Goal: Transaction & Acquisition: Purchase product/service

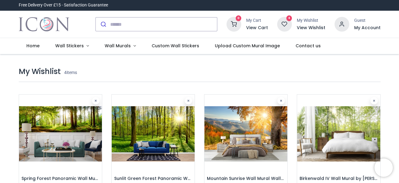
click at [57, 116] on img at bounding box center [60, 134] width 83 height 79
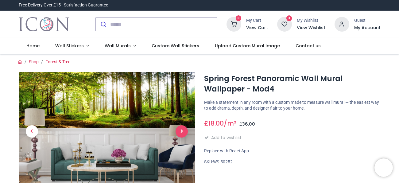
click at [185, 128] on span "Next" at bounding box center [182, 131] width 12 height 12
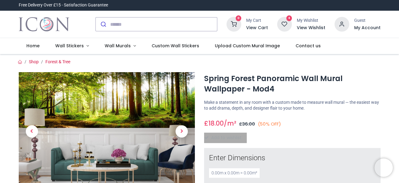
click at [185, 128] on span "Next" at bounding box center [182, 131] width 12 height 12
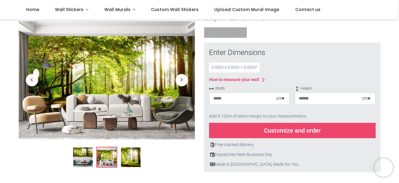
scroll to position [72, 0]
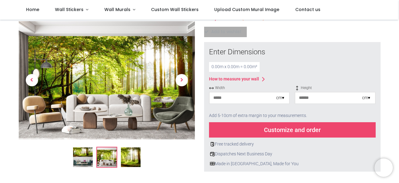
click at [230, 99] on input "number" at bounding box center [243, 97] width 67 height 11
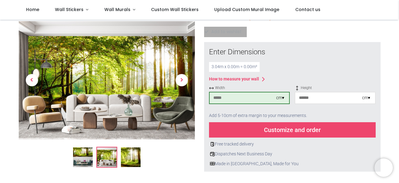
type input "***"
click at [325, 99] on input "number" at bounding box center [328, 97] width 67 height 11
type input "***"
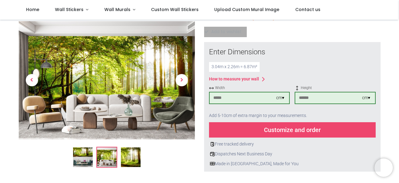
click at [330, 129] on div "Customize and order" at bounding box center [292, 129] width 167 height 15
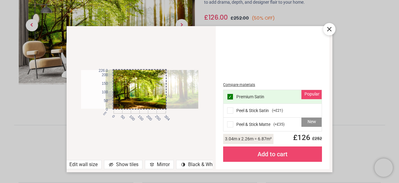
drag, startPoint x: 145, startPoint y: 101, endPoint x: 170, endPoint y: 100, distance: 24.6
click at [170, 100] on div at bounding box center [164, 89] width 117 height 39
click at [276, 157] on div "Add to cart" at bounding box center [272, 153] width 99 height 15
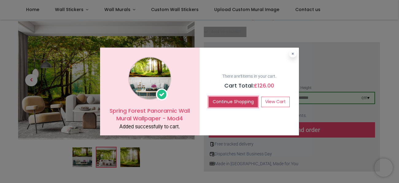
click at [237, 105] on button "Continue Shopping" at bounding box center [233, 102] width 49 height 10
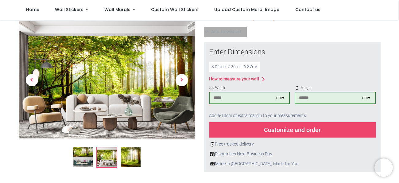
scroll to position [0, 0]
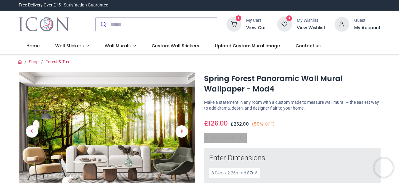
click at [287, 25] on icon at bounding box center [284, 24] width 15 height 15
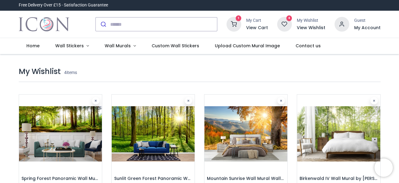
click at [176, 134] on img at bounding box center [153, 134] width 83 height 79
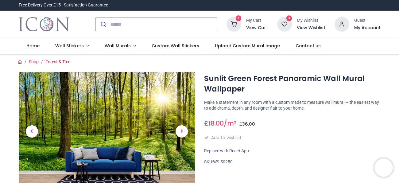
scroll to position [60, 0]
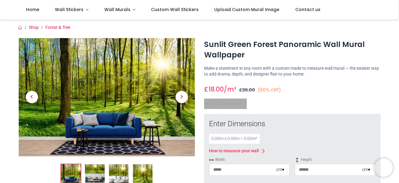
scroll to position [30, 0]
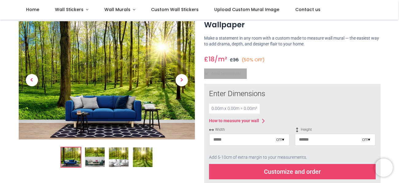
click at [258, 140] on input "number" at bounding box center [243, 139] width 67 height 11
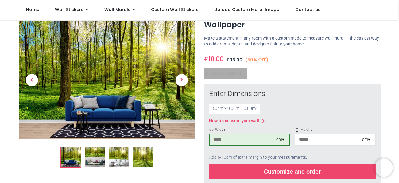
type input "***"
click at [344, 137] on input "number" at bounding box center [328, 139] width 67 height 11
type input "***"
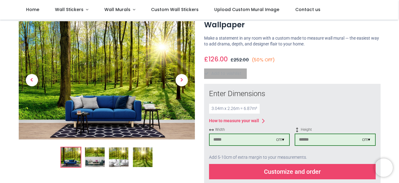
click at [328, 172] on div "Customize and order" at bounding box center [292, 171] width 167 height 15
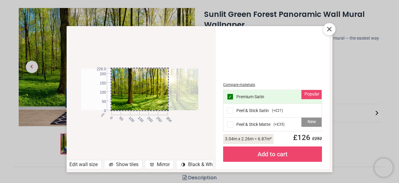
drag, startPoint x: 157, startPoint y: 104, endPoint x: 204, endPoint y: 97, distance: 47.8
click at [204, 97] on div "cm 0 50 100 150 200 250 304 0 50 100 150 200 226.0" at bounding box center [140, 89] width 146 height 114
click at [200, 138] on div "cm 0 50 100 150 200 250 304 0 50 100 150 200 226.0" at bounding box center [140, 89] width 146 height 114
click at [264, 154] on div "Add to cart" at bounding box center [272, 153] width 99 height 15
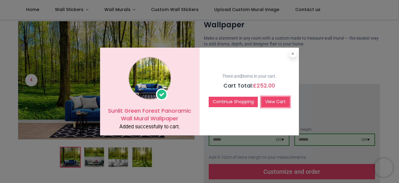
click at [272, 100] on link "View Cart" at bounding box center [275, 102] width 29 height 10
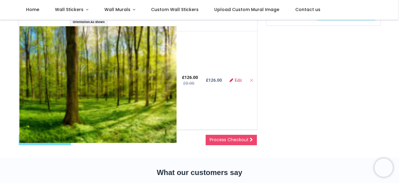
scroll to position [154, 0]
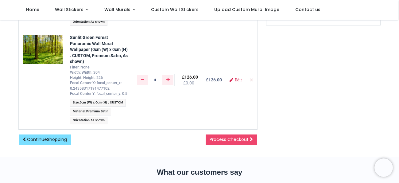
click at [252, 78] on icon "Remove from cart" at bounding box center [251, 80] width 4 height 4
type input "*"
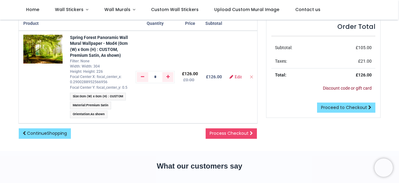
click at [334, 89] on link "Discount code or gift card" at bounding box center [347, 88] width 49 height 5
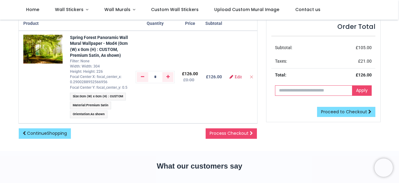
paste input "**********"
type input "**********"
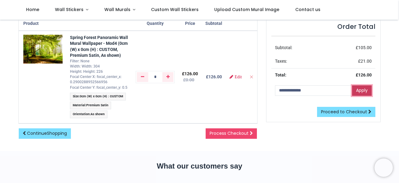
click at [363, 92] on link "Apply" at bounding box center [362, 90] width 20 height 10
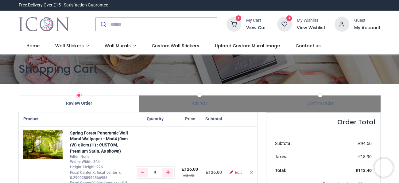
click at [288, 23] on icon at bounding box center [284, 24] width 15 height 15
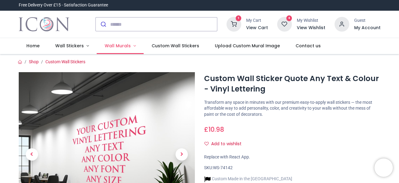
click at [128, 47] on span "Wall Murals" at bounding box center [118, 46] width 27 height 6
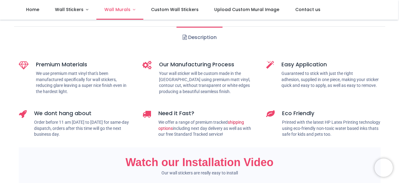
scroll to position [219, 0]
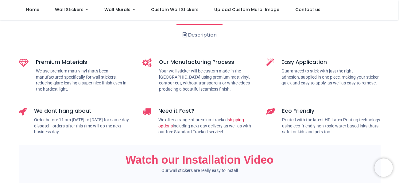
click at [305, 60] on h5 "Easy Application" at bounding box center [330, 62] width 99 height 8
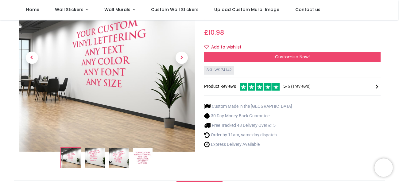
scroll to position [19, 0]
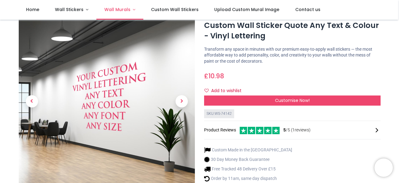
click at [122, 10] on span "Wall Murals" at bounding box center [117, 9] width 26 height 6
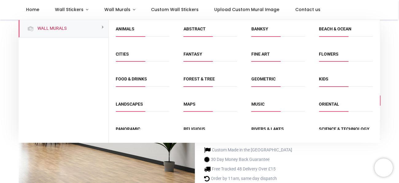
click at [71, 105] on div "Wall Murals" at bounding box center [63, 81] width 90 height 123
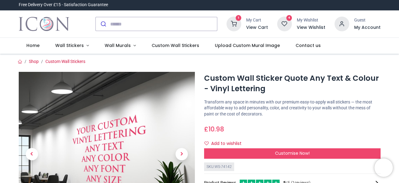
scroll to position [0, 0]
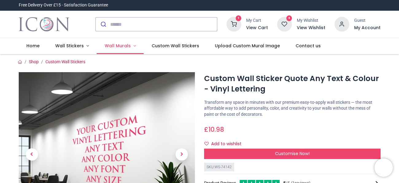
click at [120, 47] on span "Wall Murals" at bounding box center [118, 46] width 26 height 6
click at [130, 45] on link "Wall Murals" at bounding box center [120, 46] width 47 height 16
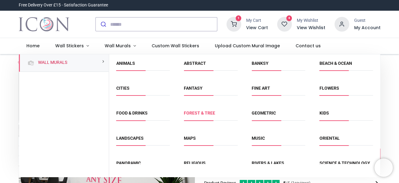
click at [202, 115] on link "Forest & Tree" at bounding box center [199, 112] width 31 height 5
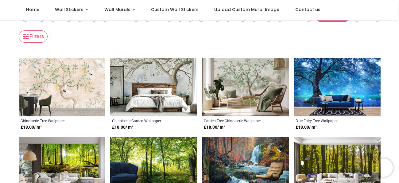
scroll to position [88, 0]
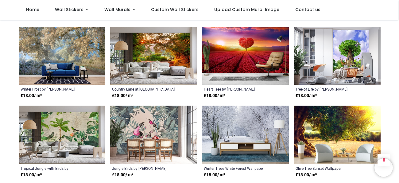
scroll to position [1390, 0]
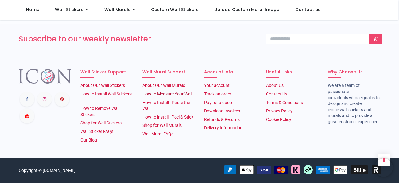
click at [174, 93] on link "How to Measure Your Wall" at bounding box center [167, 93] width 50 height 5
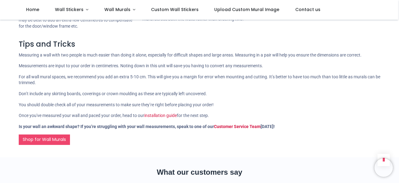
scroll to position [324, 0]
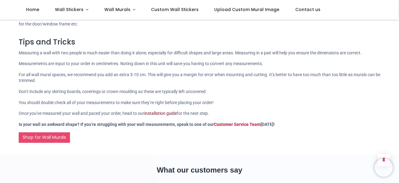
click at [168, 113] on link "installation guide" at bounding box center [160, 113] width 33 height 5
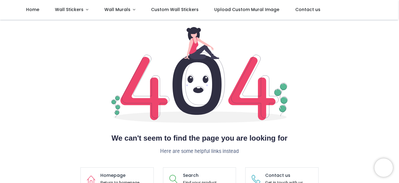
scroll to position [58, 0]
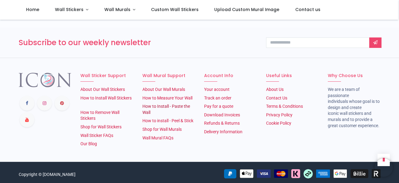
scroll to position [548, 0]
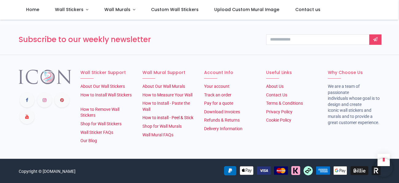
click at [157, 117] on link "How to install - Peel & Stick" at bounding box center [167, 117] width 51 height 5
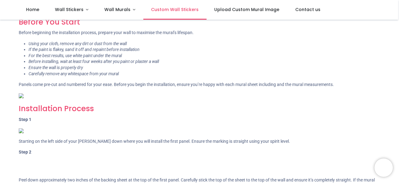
scroll to position [215, 0]
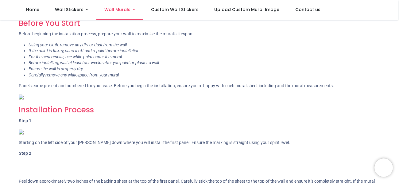
click at [121, 6] on link "Wall Murals" at bounding box center [119, 10] width 47 height 20
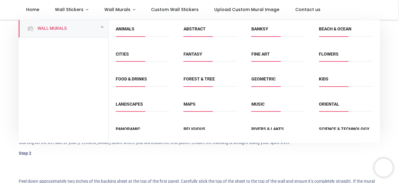
click at [102, 27] on small at bounding box center [102, 27] width 3 height 4
click at [82, 41] on div "Wall Murals" at bounding box center [63, 81] width 90 height 123
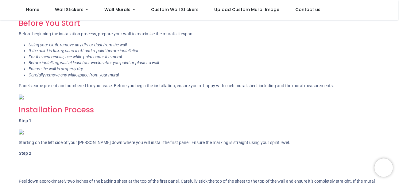
scroll to position [0, 0]
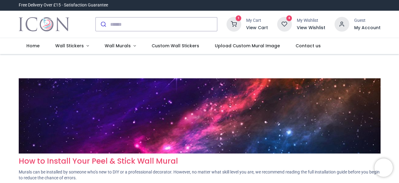
click at [294, 22] on div "4 My Wishlist View Wishlist" at bounding box center [301, 24] width 48 height 15
click at [286, 25] on icon at bounding box center [284, 24] width 15 height 15
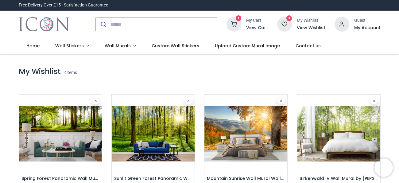
click at [344, 115] on img at bounding box center [338, 134] width 83 height 79
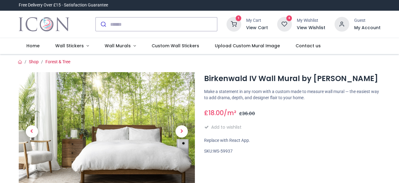
scroll to position [86, 0]
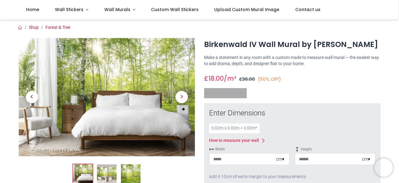
scroll to position [97, 0]
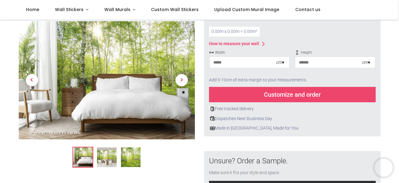
click at [241, 63] on input "number" at bounding box center [243, 62] width 67 height 11
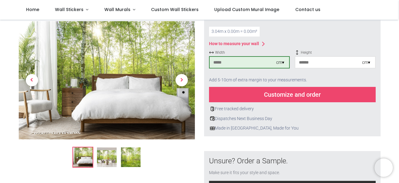
type input "***"
click at [331, 60] on input "number" at bounding box center [328, 62] width 67 height 11
type input "***"
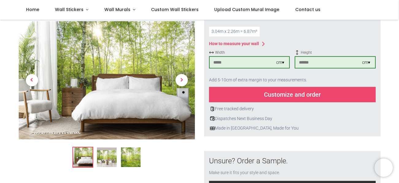
click at [329, 96] on div "Customize and order" at bounding box center [292, 94] width 167 height 15
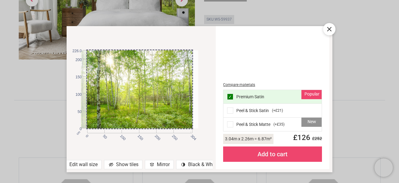
drag, startPoint x: 156, startPoint y: 72, endPoint x: 147, endPoint y: 76, distance: 10.4
click at [147, 76] on div at bounding box center [133, 89] width 117 height 78
click at [206, 122] on div "cm 0 50 100 150 200 250 304 0 50 100 150 200 226.0" at bounding box center [140, 89] width 146 height 114
click at [296, 150] on div "Add to cart" at bounding box center [272, 153] width 99 height 15
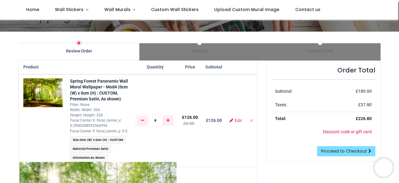
scroll to position [15, 0]
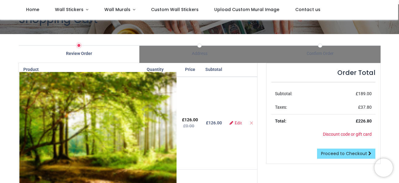
click at [55, 115] on img at bounding box center [97, 130] width 157 height 116
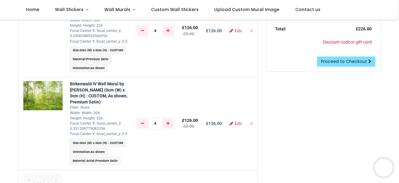
scroll to position [106, 0]
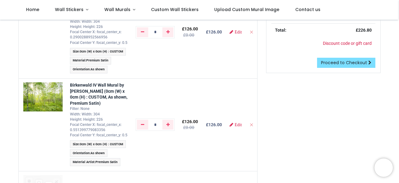
click at [342, 121] on div "Order Total Subtotal: £ 189.00 Taxes: £ 37.80 Total: £ 226.80 Discount code or …" at bounding box center [323, 107] width 124 height 271
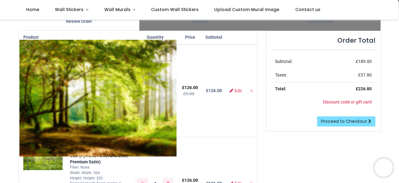
scroll to position [49, 0]
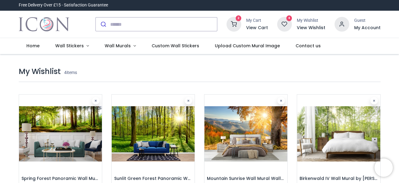
click at [360, 126] on img at bounding box center [338, 134] width 83 height 79
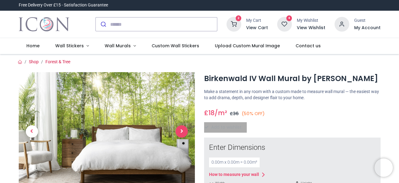
click at [182, 132] on span "Next" at bounding box center [182, 131] width 12 height 12
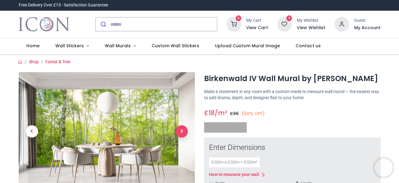
click at [182, 132] on span "Next" at bounding box center [182, 131] width 12 height 12
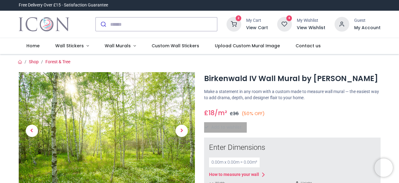
click at [289, 28] on icon at bounding box center [284, 24] width 15 height 15
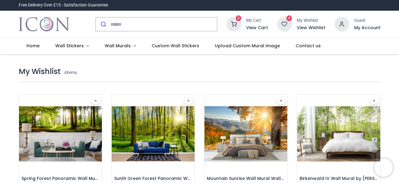
click at [83, 124] on img at bounding box center [60, 134] width 83 height 79
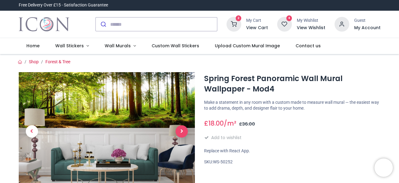
click at [180, 130] on span "Next" at bounding box center [182, 131] width 12 height 12
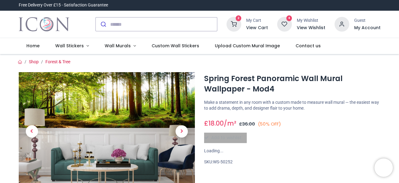
click at [180, 130] on span "Next" at bounding box center [182, 131] width 12 height 12
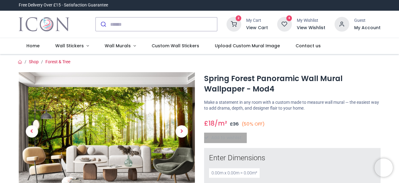
click at [238, 23] on icon at bounding box center [233, 24] width 15 height 15
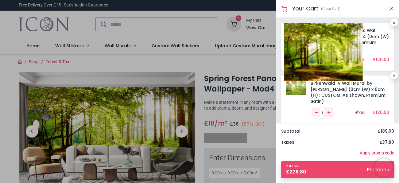
click at [296, 35] on img at bounding box center [323, 52] width 79 height 58
click at [308, 60] on img at bounding box center [323, 52] width 79 height 58
click at [299, 39] on img at bounding box center [323, 52] width 79 height 58
click at [301, 37] on img at bounding box center [323, 52] width 79 height 58
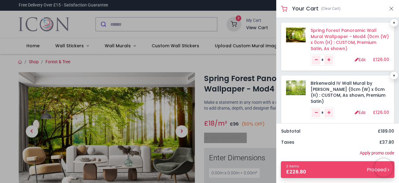
click at [345, 33] on link "Spring Forest Panoramic Wall Mural Wallpaper - Mod4 (0cm (W) x 0cm (H) : CUSTOM…" at bounding box center [350, 39] width 78 height 24
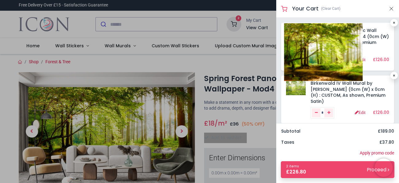
click at [294, 32] on img at bounding box center [323, 52] width 79 height 58
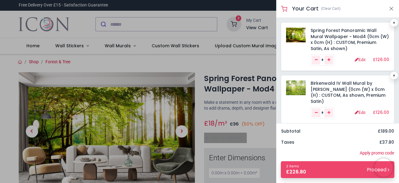
click at [179, 132] on div at bounding box center [199, 91] width 399 height 183
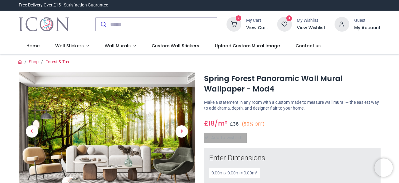
click at [179, 132] on span "Next" at bounding box center [182, 131] width 12 height 12
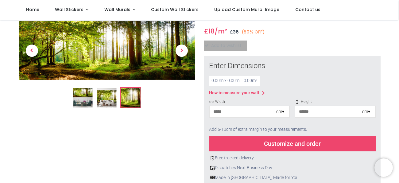
scroll to position [59, 0]
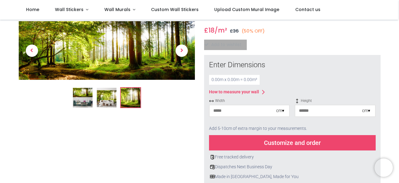
click at [230, 110] on input "number" at bounding box center [243, 110] width 67 height 11
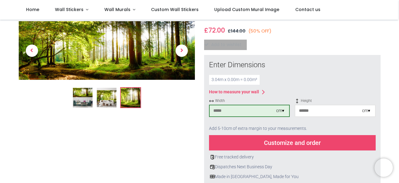
type input "***"
click at [306, 108] on input "number" at bounding box center [328, 110] width 67 height 11
type input "***"
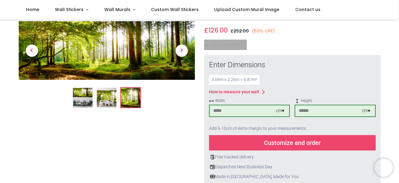
click at [306, 138] on div "Customize and order" at bounding box center [292, 142] width 167 height 15
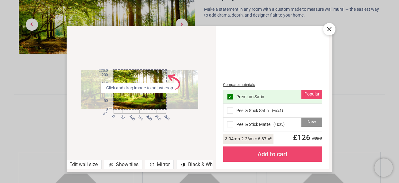
click at [238, 63] on div "Compare materials Popular ✓ Premium Satin Peel & Stick Satin ( +£21 ) New Peel …" at bounding box center [272, 98] width 106 height 136
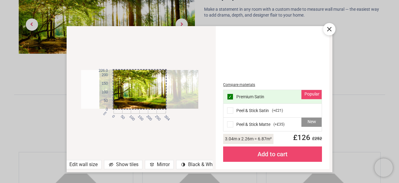
drag, startPoint x: 151, startPoint y: 104, endPoint x: 170, endPoint y: 101, distance: 18.7
click at [170, 101] on div at bounding box center [157, 89] width 117 height 39
click at [150, 94] on div at bounding box center [157, 89] width 117 height 39
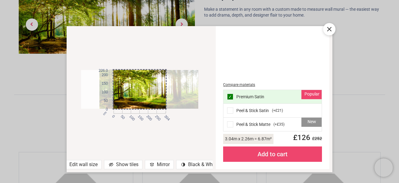
click at [150, 94] on div at bounding box center [157, 89] width 117 height 39
click at [236, 85] on div "Compare materials" at bounding box center [272, 84] width 99 height 5
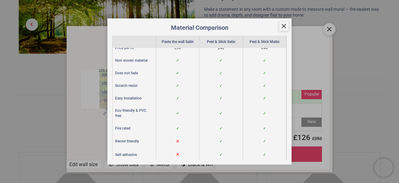
scroll to position [0, 0]
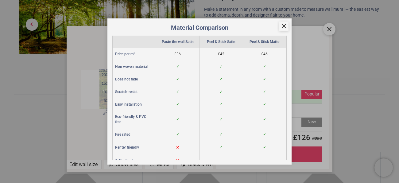
click at [282, 26] on icon at bounding box center [283, 25] width 7 height 7
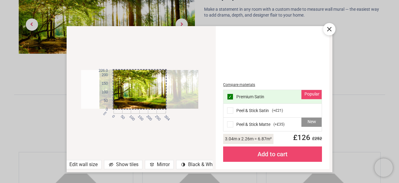
click at [235, 84] on div "Compare materials" at bounding box center [272, 84] width 99 height 5
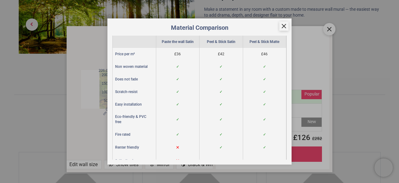
click at [283, 25] on icon at bounding box center [284, 26] width 4 height 4
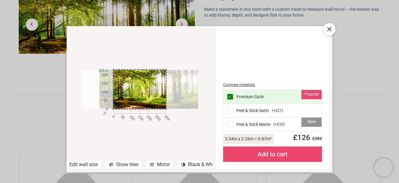
click at [230, 124] on span at bounding box center [230, 124] width 6 height 6
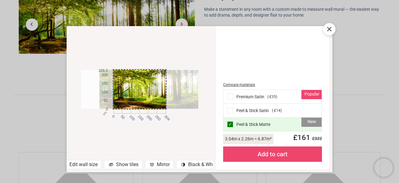
click at [230, 111] on span at bounding box center [230, 110] width 6 height 6
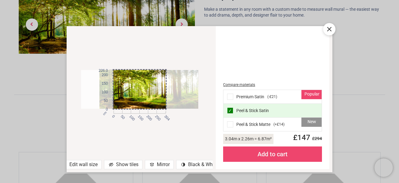
click at [230, 124] on span at bounding box center [230, 124] width 6 height 6
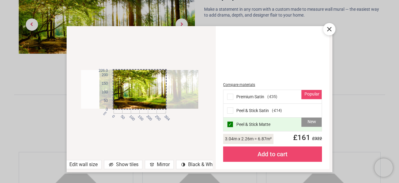
click at [229, 111] on span at bounding box center [230, 110] width 6 height 6
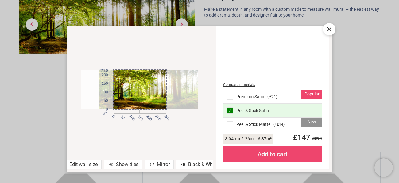
click at [269, 152] on div "Add to cart" at bounding box center [272, 153] width 99 height 15
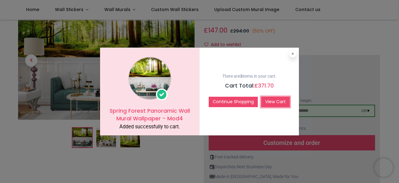
click at [276, 105] on link "View Cart" at bounding box center [275, 102] width 29 height 10
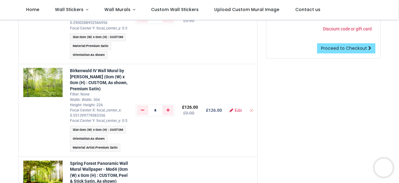
scroll to position [123, 0]
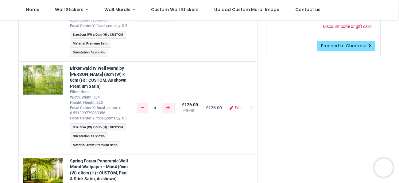
click at [249, 108] on icon "Remove from cart" at bounding box center [251, 108] width 4 height 4
type input "*"
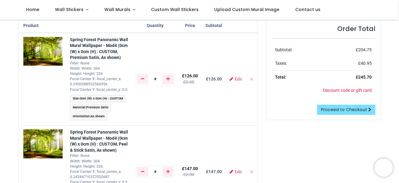
scroll to position [60, 0]
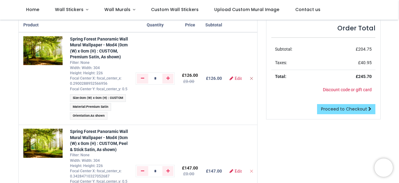
click at [250, 78] on icon "Remove from cart" at bounding box center [251, 78] width 4 height 4
type input "*"
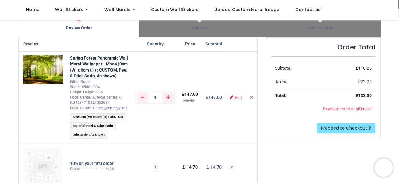
scroll to position [0, 0]
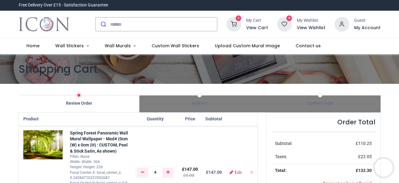
click at [289, 26] on icon at bounding box center [284, 24] width 15 height 15
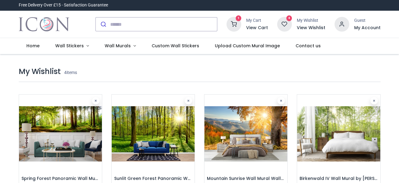
click at [286, 25] on icon at bounding box center [284, 24] width 15 height 15
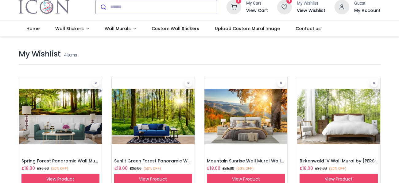
scroll to position [18, 0]
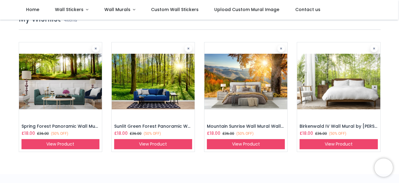
click at [75, 77] on img at bounding box center [60, 81] width 83 height 79
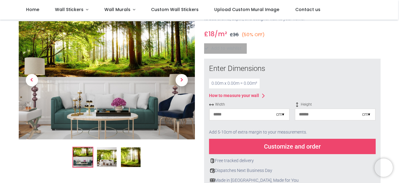
scroll to position [56, 0]
click at [283, 114] on div "cm ▾" at bounding box center [280, 114] width 8 height 6
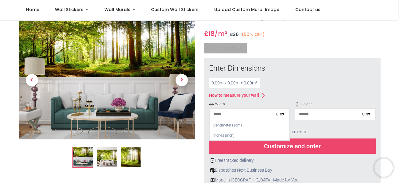
click at [237, 116] on input "number" at bounding box center [243, 114] width 67 height 11
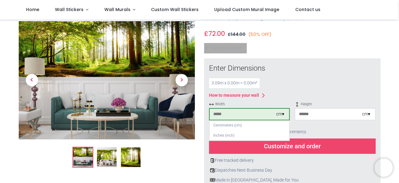
type input "***"
click at [365, 115] on div "cm ▾" at bounding box center [366, 114] width 8 height 6
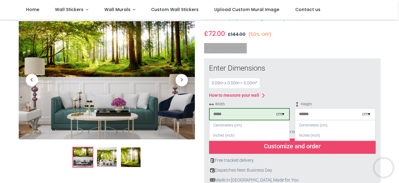
click at [306, 112] on input "number" at bounding box center [328, 114] width 67 height 11
type input "***"
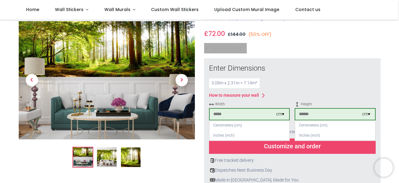
click at [311, 147] on div "Customize and order" at bounding box center [292, 145] width 167 height 15
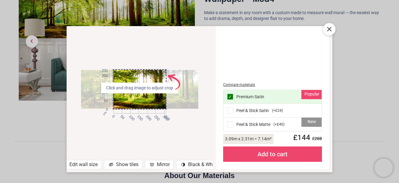
click at [232, 124] on span at bounding box center [230, 124] width 6 height 6
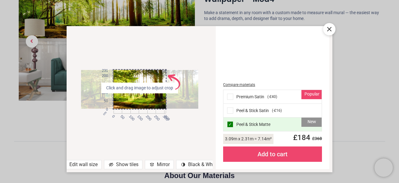
click at [230, 110] on span at bounding box center [230, 110] width 6 height 6
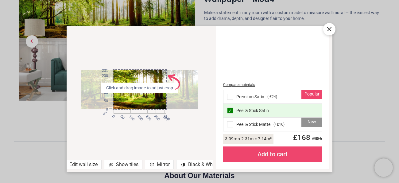
click at [229, 124] on span at bounding box center [230, 124] width 6 height 6
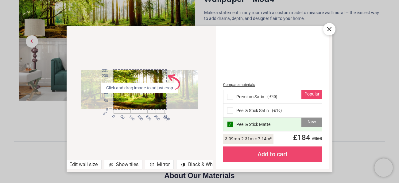
click at [328, 32] on icon at bounding box center [329, 28] width 7 height 7
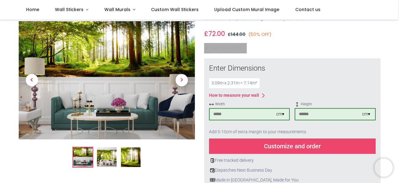
click at [263, 112] on input "***" at bounding box center [243, 114] width 67 height 11
type input "***"
click at [310, 115] on input "***" at bounding box center [328, 114] width 67 height 11
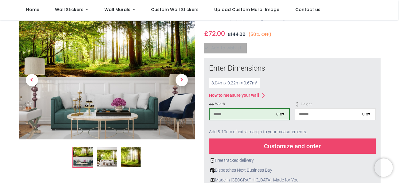
type input "***"
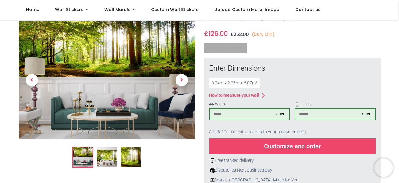
click at [324, 144] on div "Customize and order" at bounding box center [292, 145] width 167 height 15
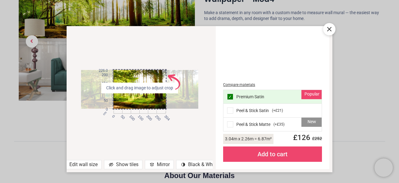
click at [230, 125] on span at bounding box center [230, 124] width 6 height 6
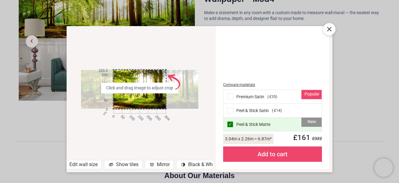
click at [331, 30] on icon at bounding box center [329, 28] width 7 height 7
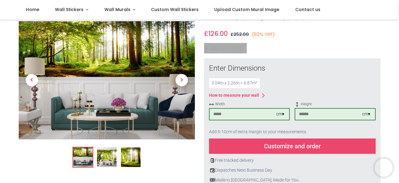
click at [224, 113] on input "***" at bounding box center [243, 114] width 67 height 11
type input "***"
click at [308, 113] on input "***" at bounding box center [328, 114] width 67 height 11
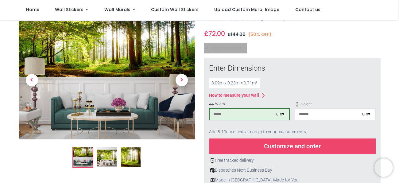
type input "***"
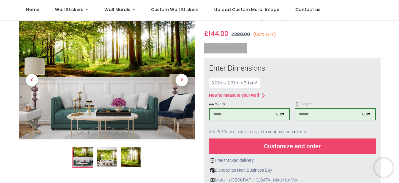
click at [322, 147] on div "Customize and order" at bounding box center [292, 145] width 167 height 15
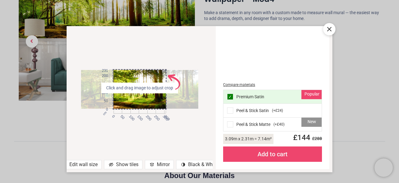
click at [230, 123] on span at bounding box center [230, 124] width 6 height 6
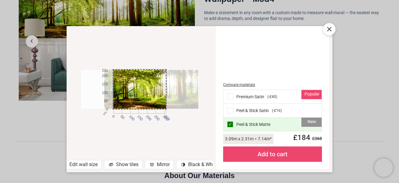
drag, startPoint x: 142, startPoint y: 101, endPoint x: 166, endPoint y: 102, distance: 23.3
click at [166, 102] on div at bounding box center [162, 89] width 117 height 39
click at [279, 156] on div "Add to cart" at bounding box center [272, 153] width 99 height 15
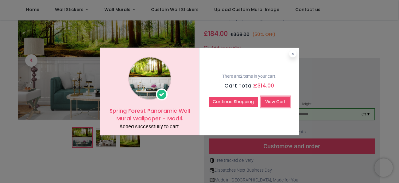
click at [271, 102] on link "View Cart" at bounding box center [275, 102] width 29 height 10
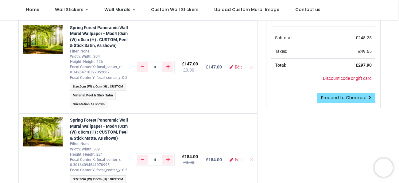
scroll to position [72, 0]
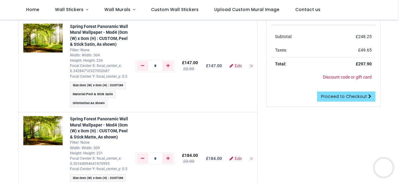
click at [250, 64] on icon "Remove from cart" at bounding box center [251, 66] width 4 height 4
type input "*"
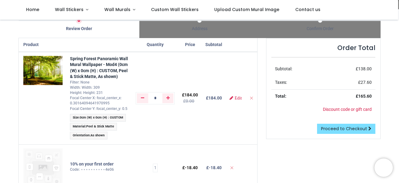
scroll to position [46, 0]
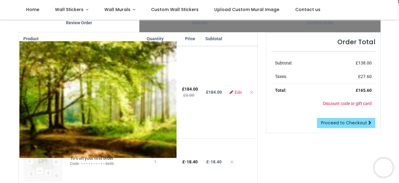
click at [45, 64] on img at bounding box center [97, 99] width 157 height 117
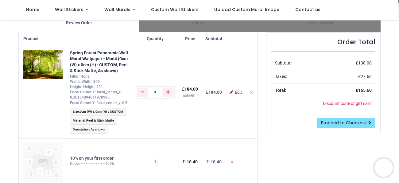
click at [236, 94] on span "Edit" at bounding box center [237, 92] width 7 height 4
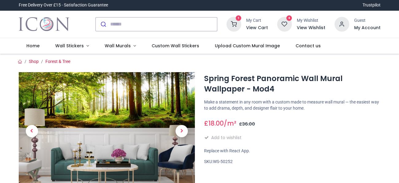
click at [291, 24] on icon at bounding box center [284, 24] width 15 height 15
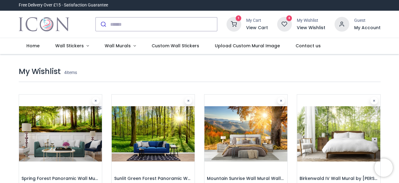
click at [69, 126] on img at bounding box center [60, 134] width 83 height 79
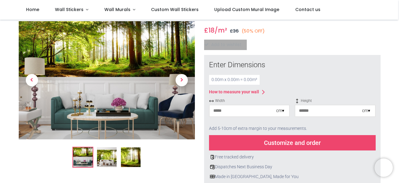
scroll to position [54, 0]
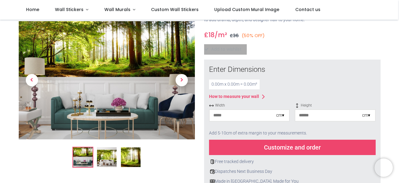
click at [227, 114] on input "number" at bounding box center [243, 115] width 67 height 11
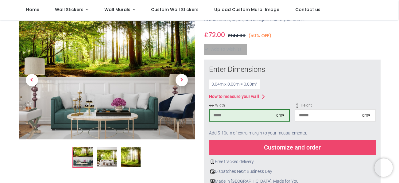
type input "***"
click at [337, 111] on input "number" at bounding box center [328, 115] width 67 height 11
type input "***"
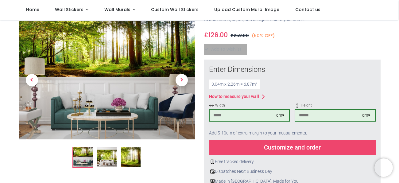
click at [330, 148] on div "Customize and order" at bounding box center [292, 147] width 167 height 15
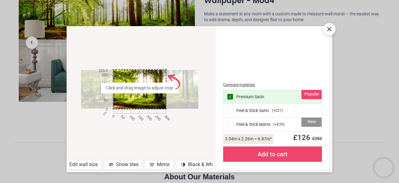
click at [142, 100] on div at bounding box center [139, 89] width 117 height 39
click at [203, 63] on div "cm 0 50 100 150 200 250 304 0 50 100 150 200 226.0 Click and drag image to adju…" at bounding box center [140, 89] width 146 height 114
click at [165, 126] on div "cm 0 50 100 150 200 250 304 0 50 100 150 200 226.0 Click and drag image to adju…" at bounding box center [140, 89] width 146 height 114
click at [162, 137] on div "cm 0 50 100 150 200 250 304 0 50 100 150 200 226.0 Click and drag image to adju…" at bounding box center [140, 89] width 146 height 114
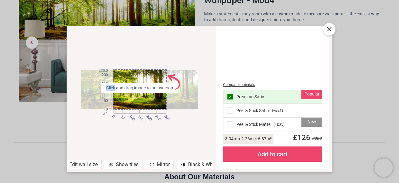
click at [328, 31] on icon at bounding box center [329, 29] width 4 height 4
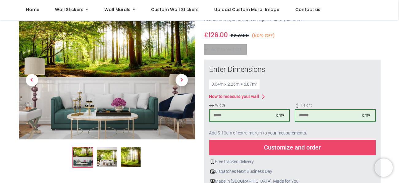
click at [287, 149] on div "Customize and order" at bounding box center [292, 147] width 167 height 15
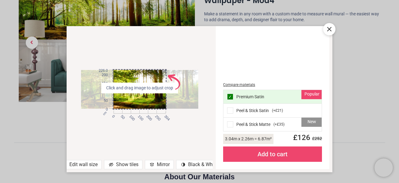
click at [328, 32] on icon at bounding box center [329, 28] width 7 height 7
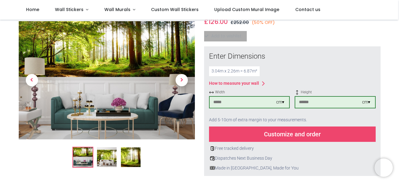
scroll to position [69, 0]
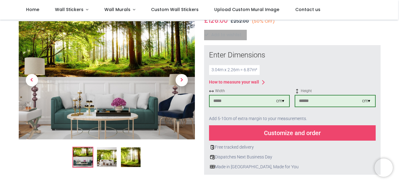
click at [310, 97] on input "***" at bounding box center [328, 100] width 67 height 11
click at [300, 132] on div "Customize and order" at bounding box center [292, 132] width 167 height 15
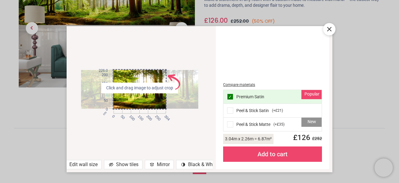
click at [242, 86] on div "Compare materials" at bounding box center [272, 84] width 99 height 5
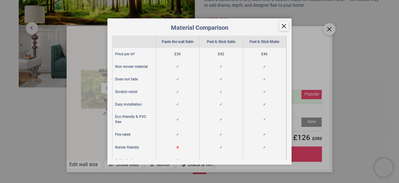
click at [285, 25] on icon at bounding box center [284, 26] width 4 height 4
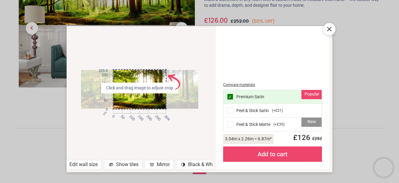
click at [151, 97] on div at bounding box center [139, 89] width 117 height 39
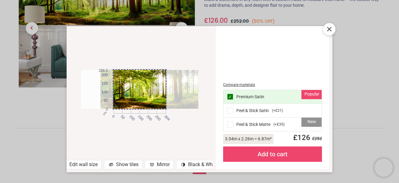
drag, startPoint x: 151, startPoint y: 97, endPoint x: 170, endPoint y: 92, distance: 20.2
click at [170, 92] on div at bounding box center [159, 89] width 117 height 39
click at [153, 94] on div at bounding box center [159, 89] width 117 height 39
click at [179, 134] on div "cm 0 50 100 150 200 250 304 0 50 100 150 200 226.0" at bounding box center [140, 89] width 146 height 114
click at [133, 87] on div at bounding box center [159, 89] width 117 height 39
